Goal: Task Accomplishment & Management: Understand process/instructions

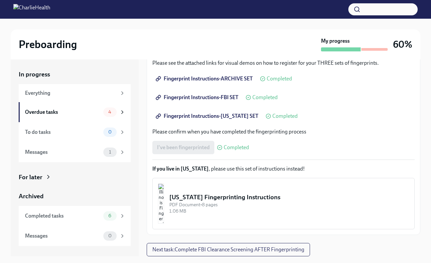
scroll to position [12, 0]
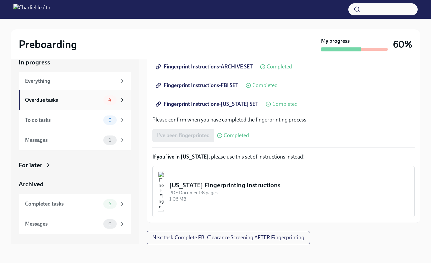
click at [99, 96] on div "Overdue tasks" at bounding box center [63, 99] width 76 height 7
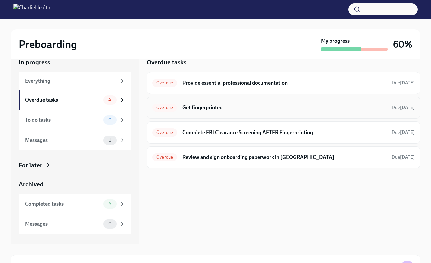
click at [247, 106] on h6 "Get fingerprinted" at bounding box center [284, 107] width 204 height 7
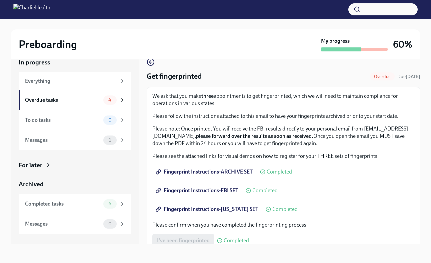
scroll to position [105, 0]
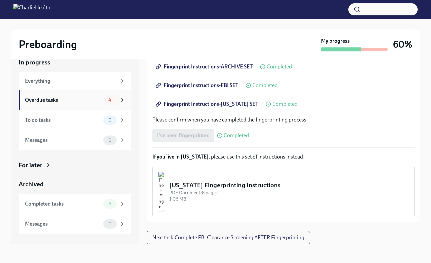
click at [85, 99] on div "Overdue tasks" at bounding box center [63, 99] width 76 height 7
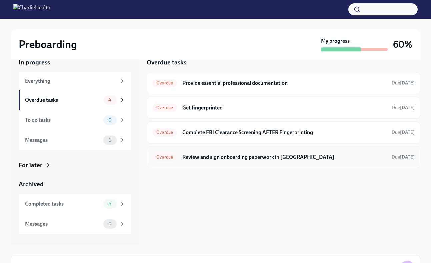
click at [235, 154] on h6 "Review and sign onboarding paperwork in [GEOGRAPHIC_DATA]" at bounding box center [284, 156] width 204 height 7
